Goal: Transaction & Acquisition: Purchase product/service

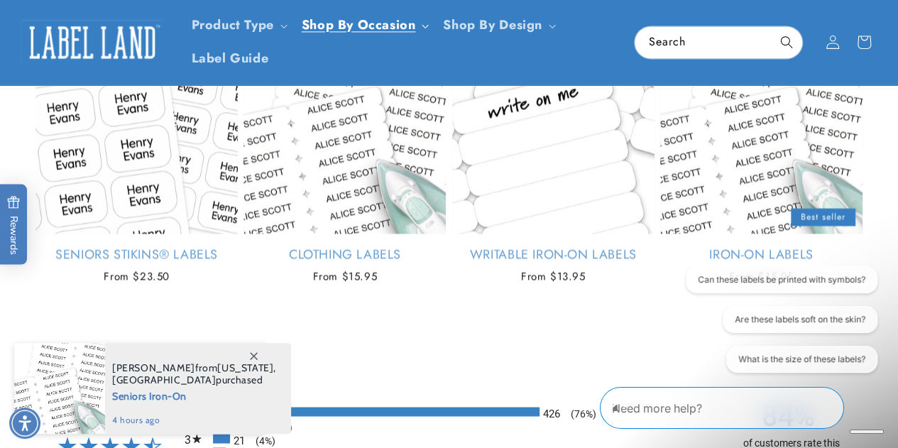
scroll to position [1064, 0]
